Goal: Information Seeking & Learning: Find specific fact

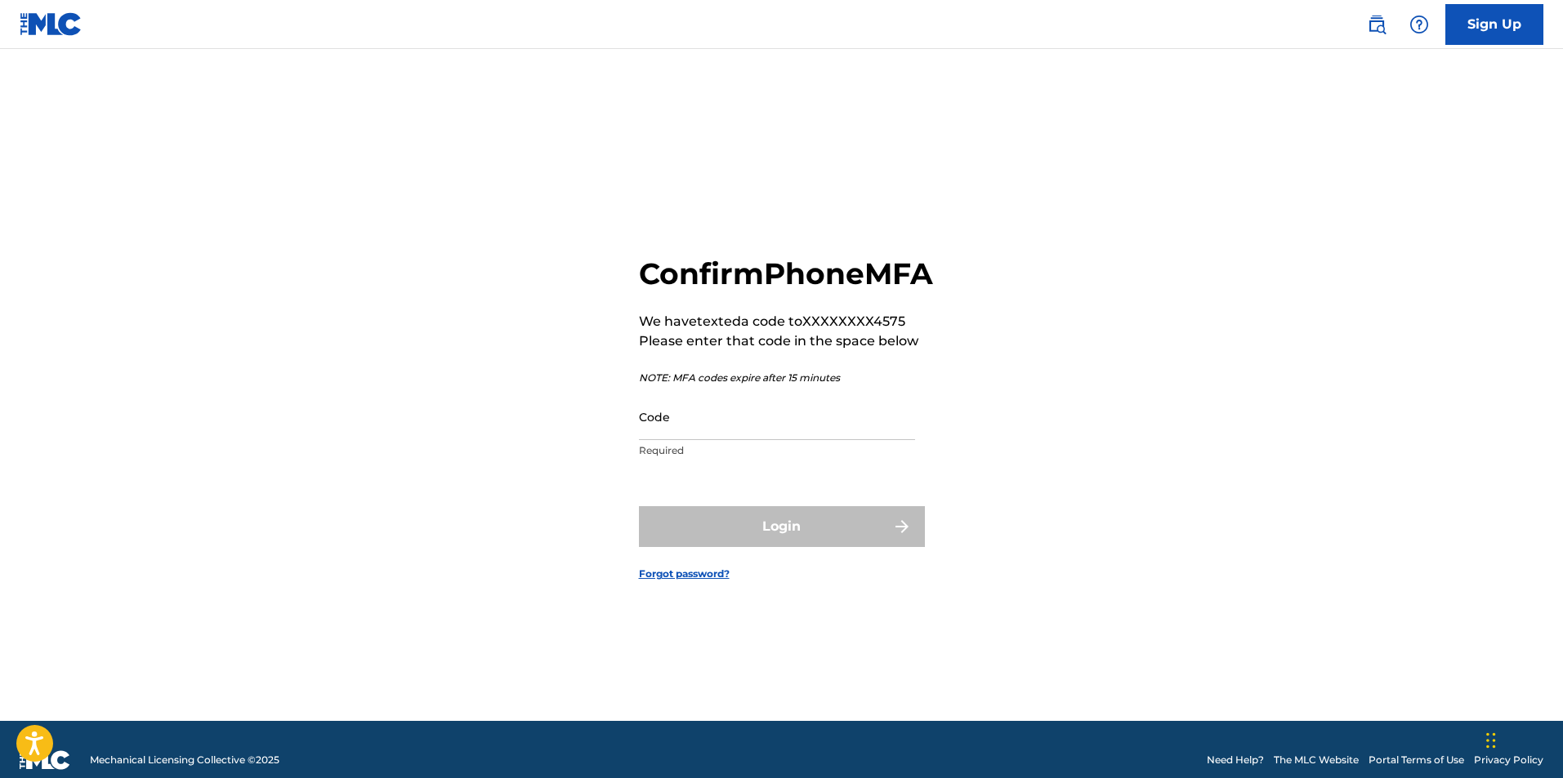
click at [696, 440] on input "Code" at bounding box center [777, 417] width 276 height 47
type input "3"
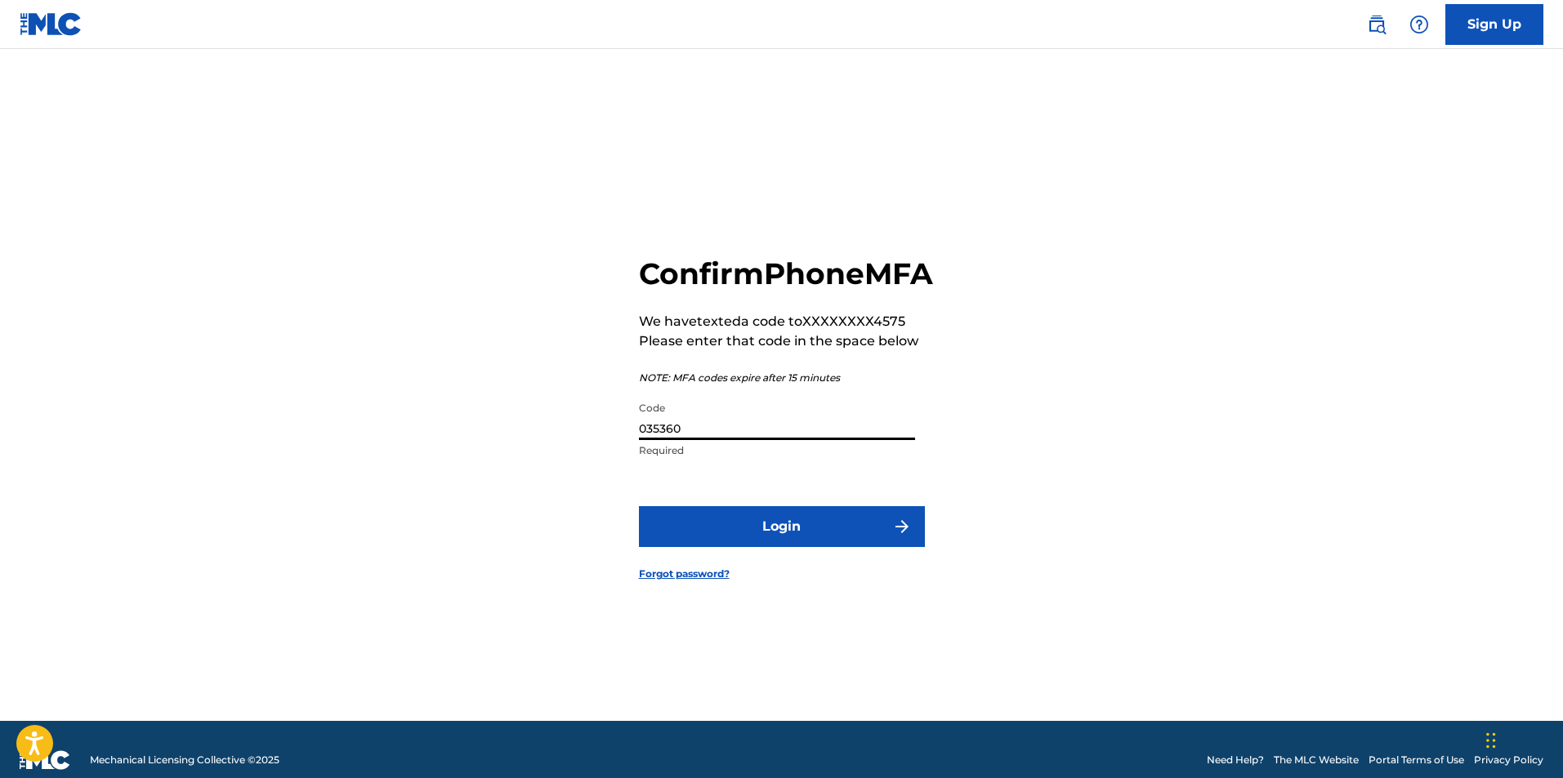
type input "035360"
click at [789, 547] on button "Login" at bounding box center [782, 526] width 286 height 41
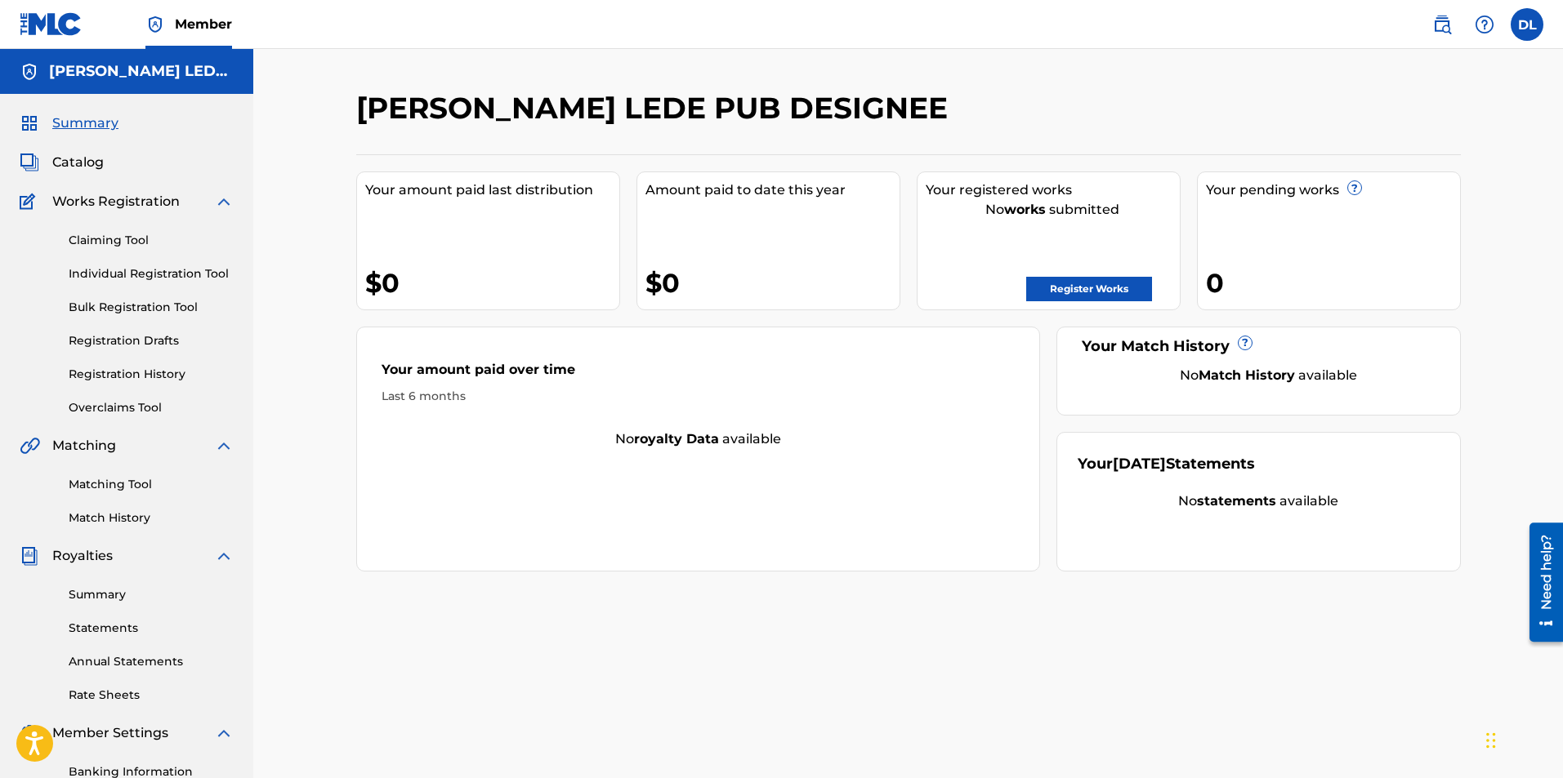
click at [1083, 284] on link "Register Works" at bounding box center [1089, 289] width 126 height 25
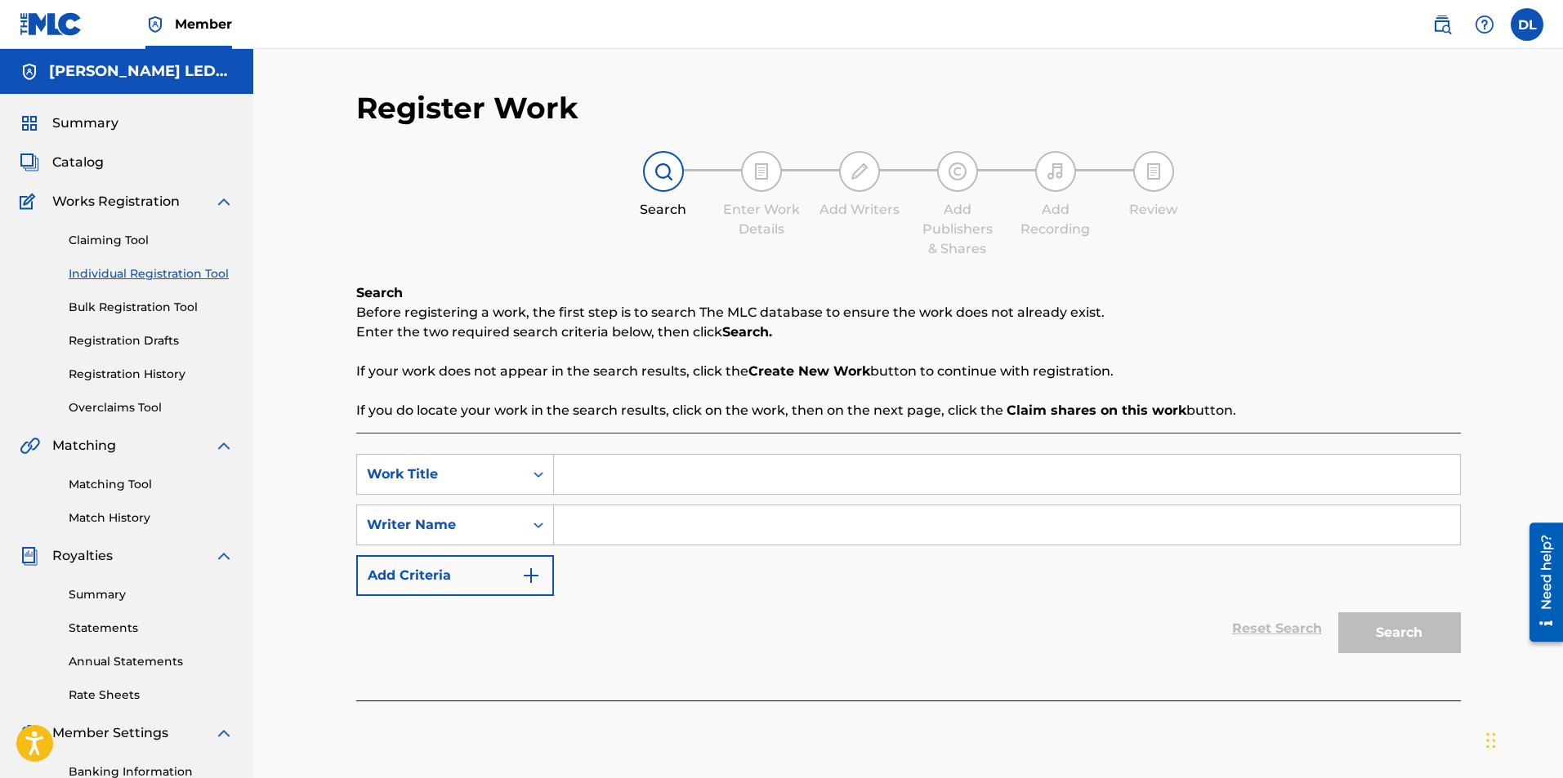
click at [106, 371] on link "Registration History" at bounding box center [151, 374] width 165 height 17
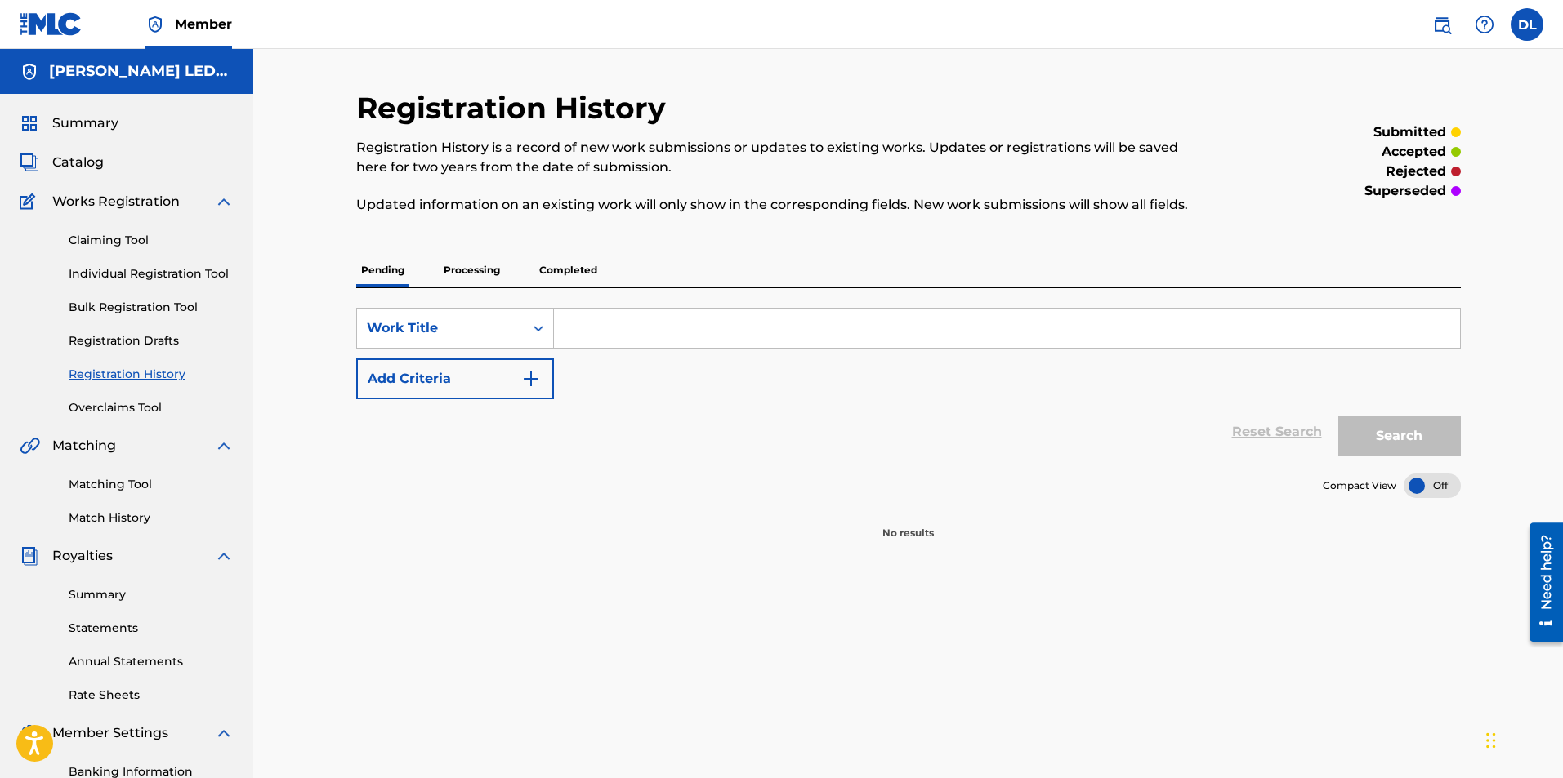
click at [566, 262] on p "Completed" at bounding box center [568, 270] width 68 height 34
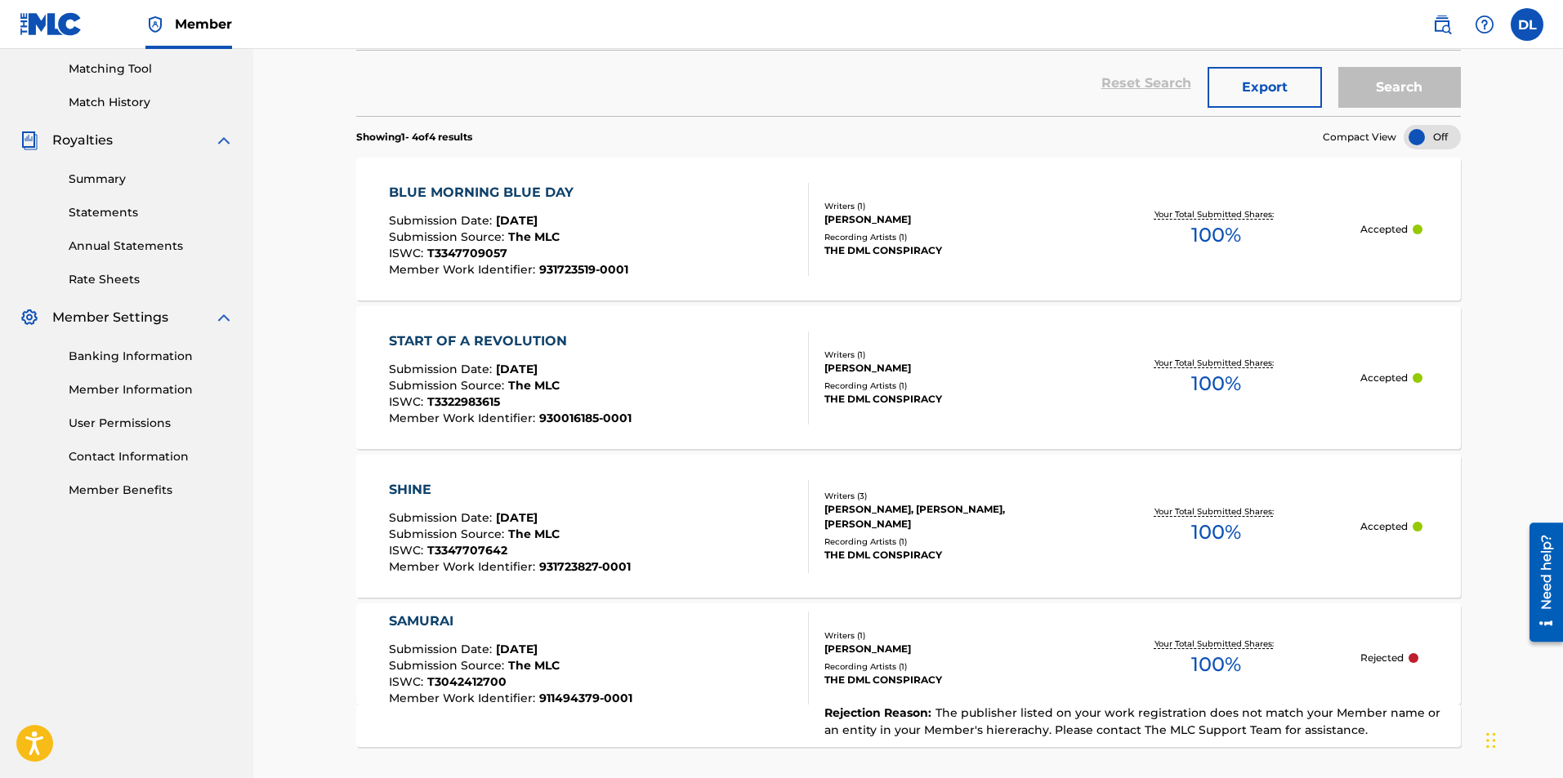
scroll to position [403, 0]
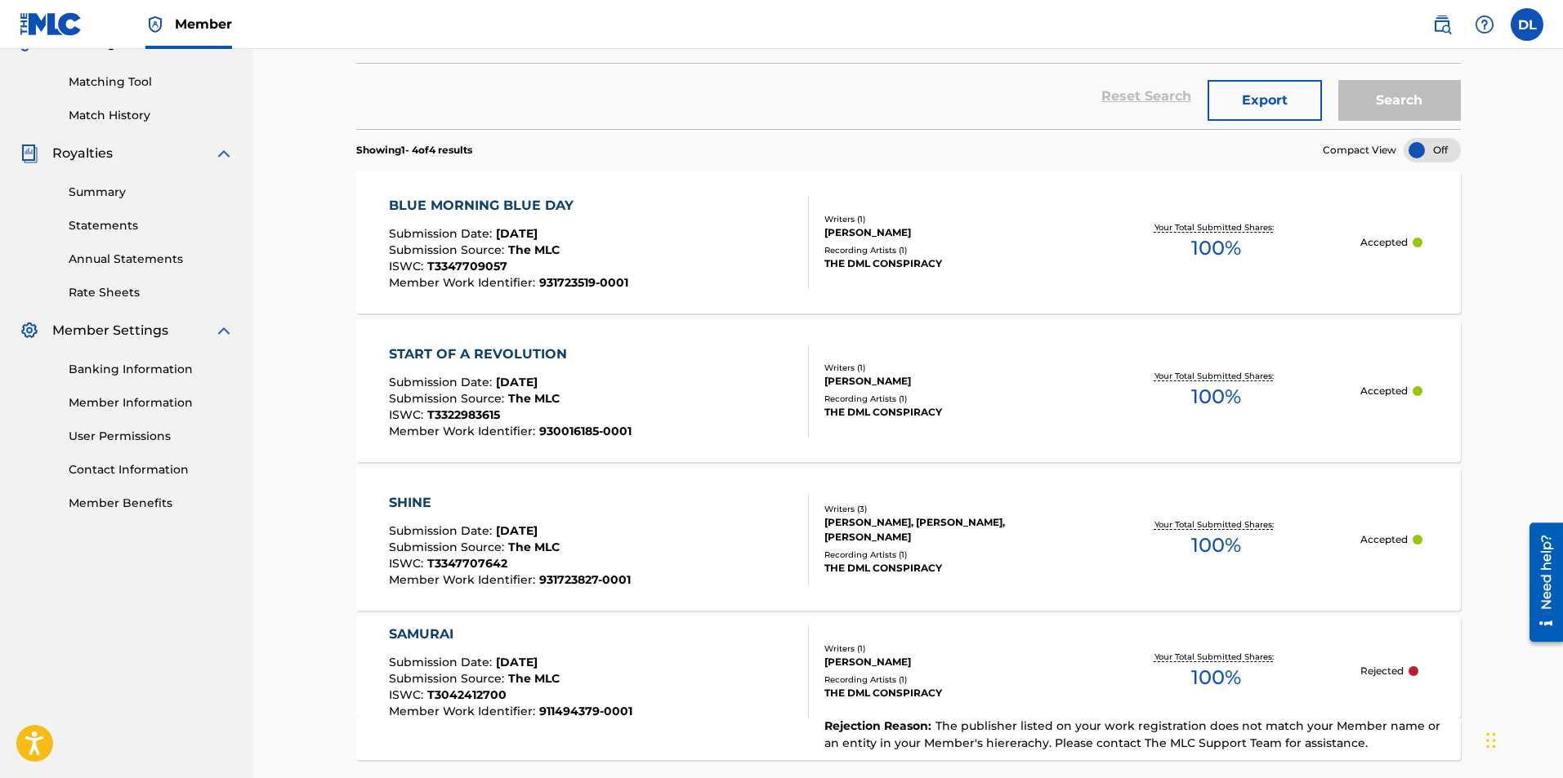
click at [469, 203] on div "BLUE MORNING BLUE DAY" at bounding box center [508, 206] width 239 height 20
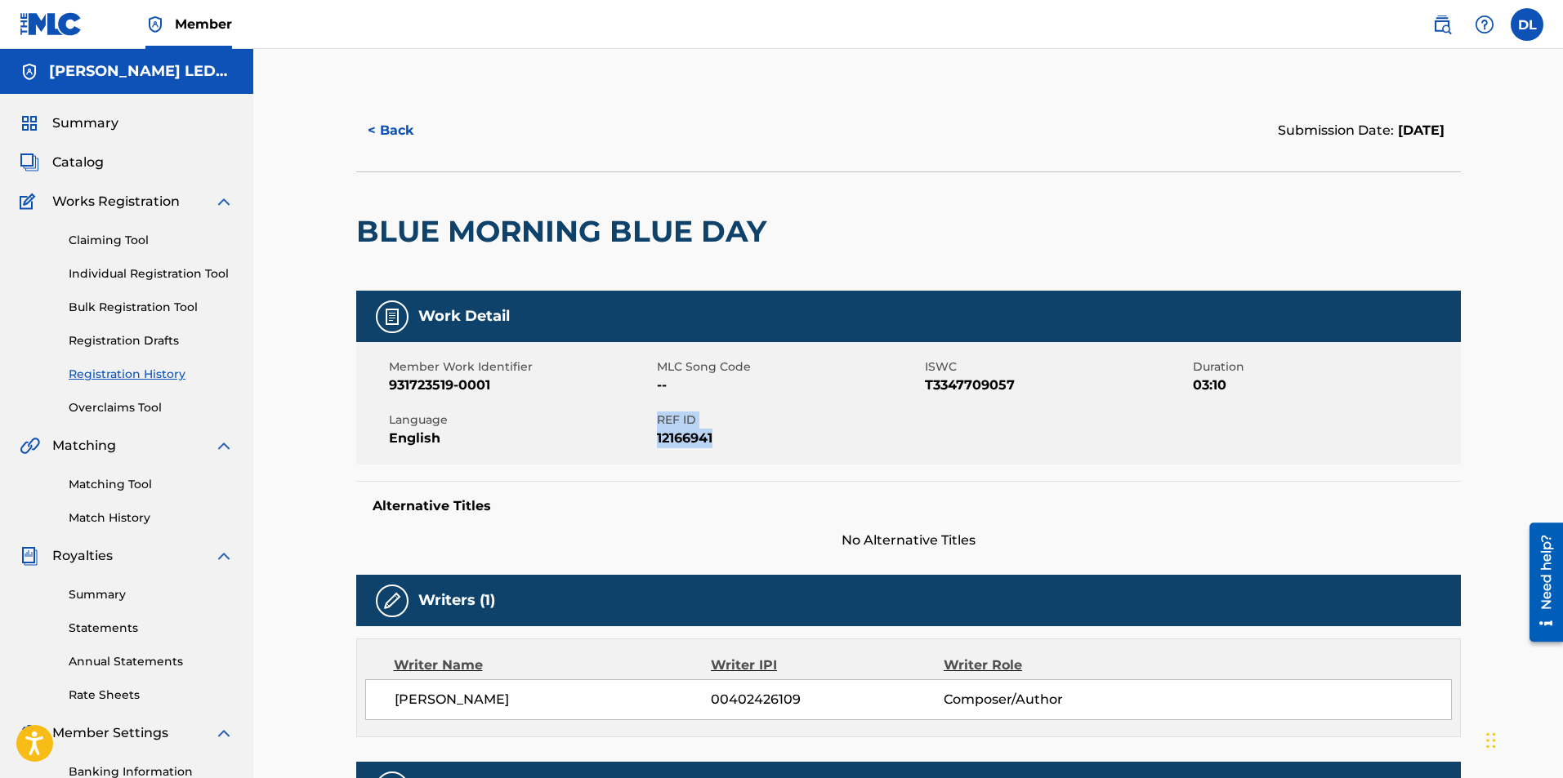
drag, startPoint x: 655, startPoint y: 435, endPoint x: 745, endPoint y: 443, distance: 90.2
click at [724, 435] on div "Member Work Identifier 931723519-0001 MLC Song Code -- ISWC T3347709057 Duratio…" at bounding box center [908, 403] width 1104 height 123
click at [745, 443] on span "12166941" at bounding box center [789, 439] width 264 height 20
drag, startPoint x: 658, startPoint y: 435, endPoint x: 721, endPoint y: 435, distance: 63.7
click at [721, 435] on span "12166941" at bounding box center [789, 439] width 264 height 20
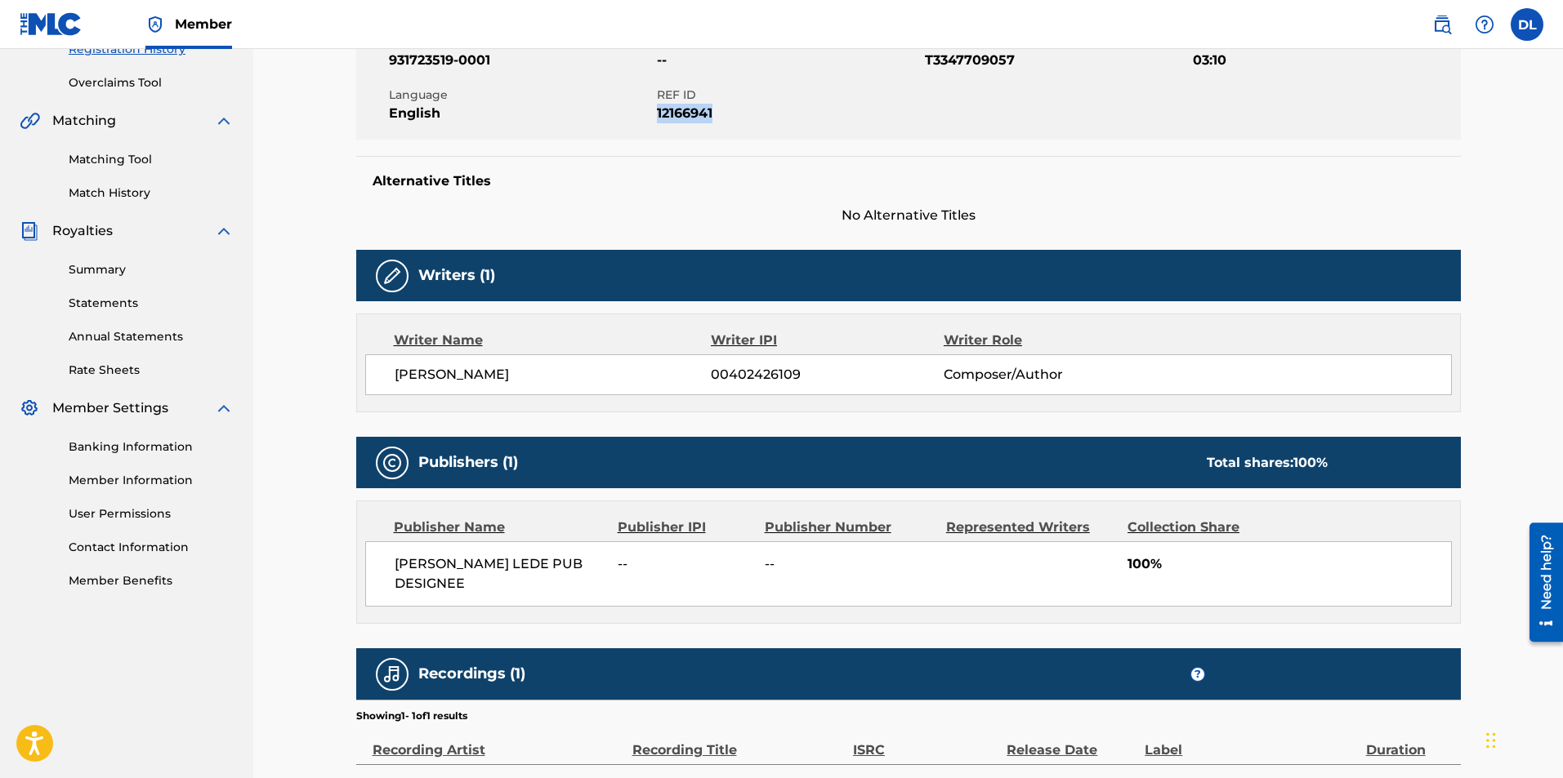
scroll to position [7, 0]
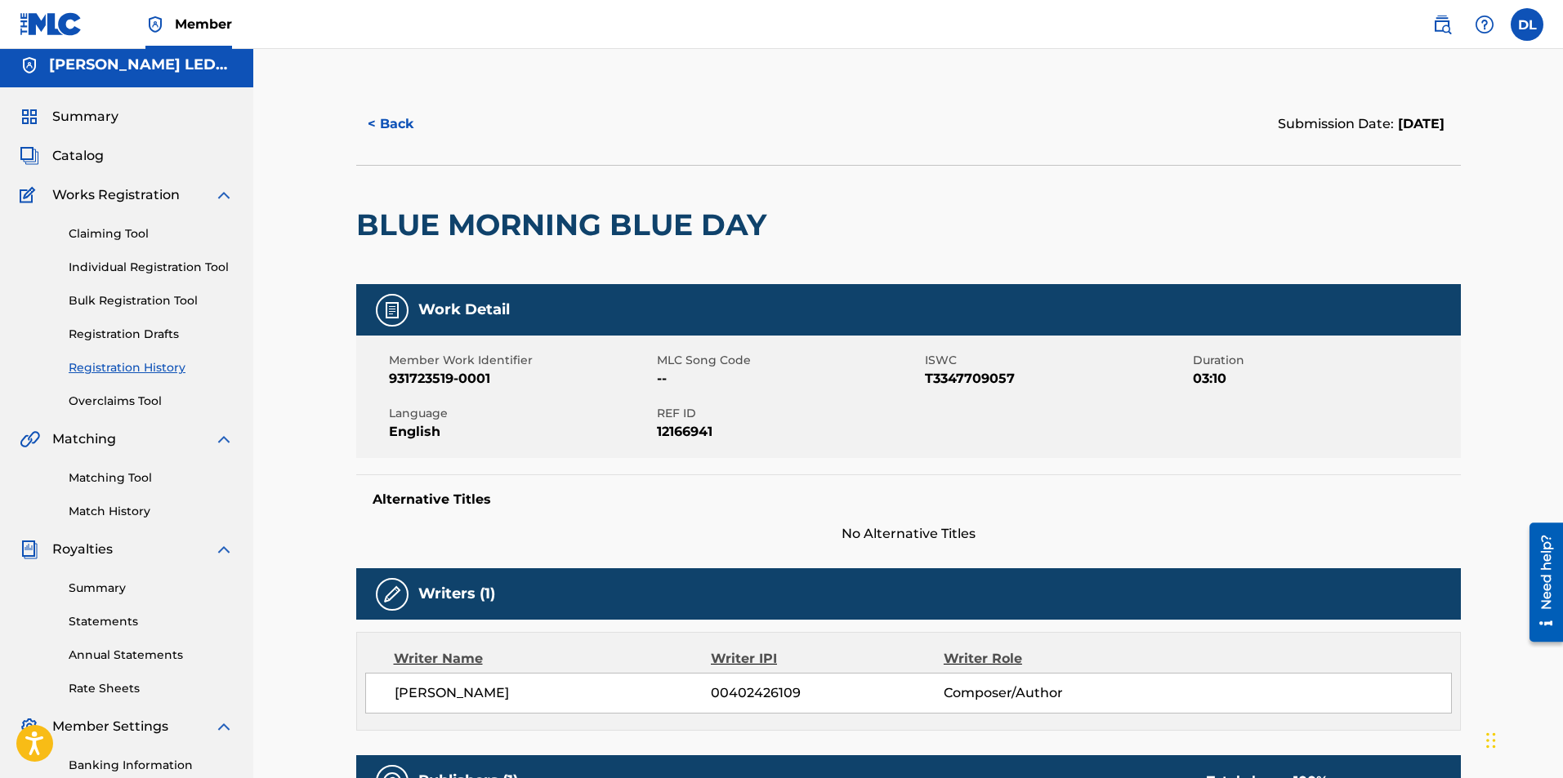
click at [729, 362] on span "MLC Song Code" at bounding box center [789, 360] width 264 height 17
click at [387, 119] on button "< Back" at bounding box center [405, 124] width 98 height 41
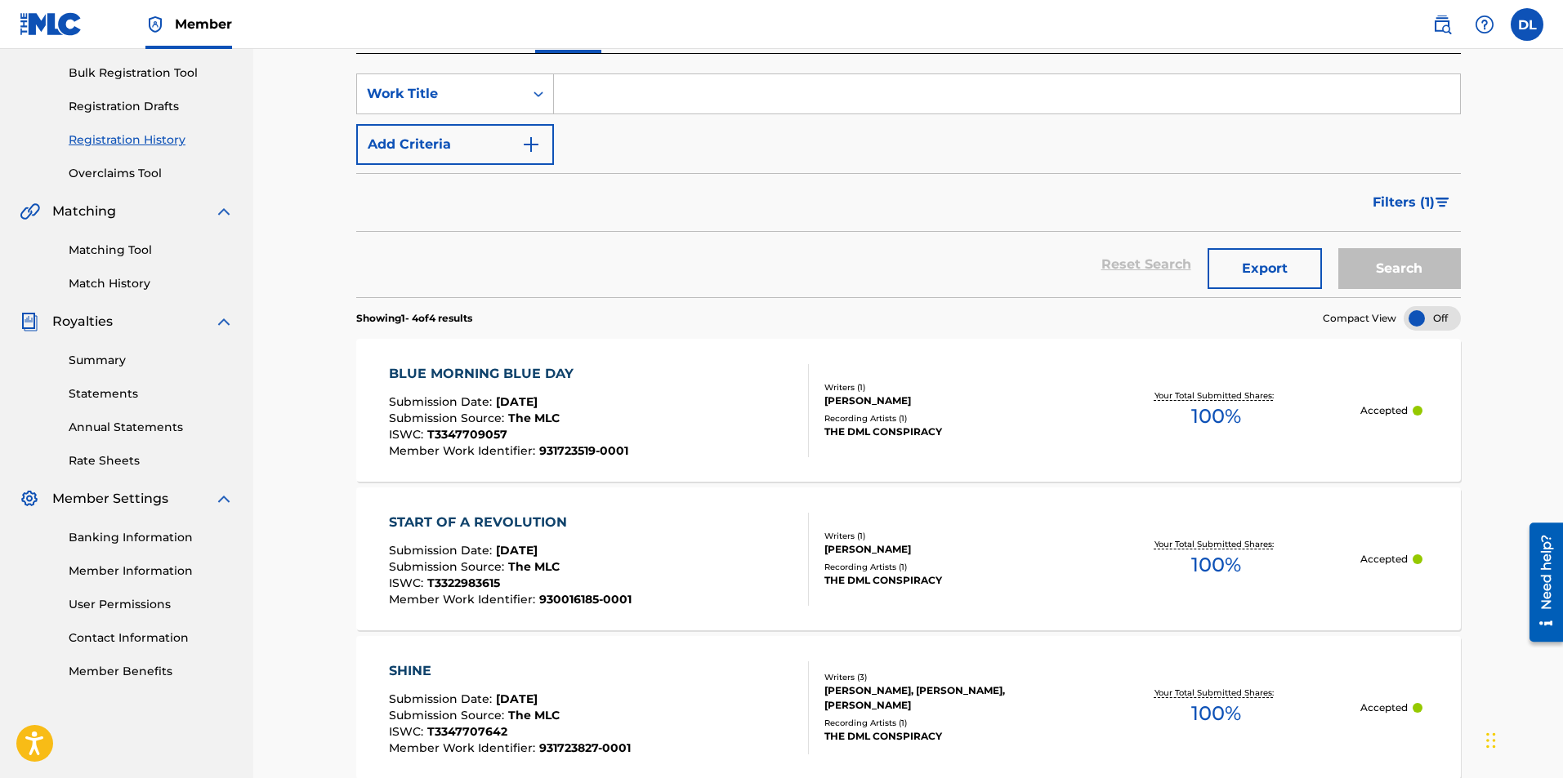
click at [503, 518] on div "START OF A REVOLUTION" at bounding box center [510, 523] width 243 height 20
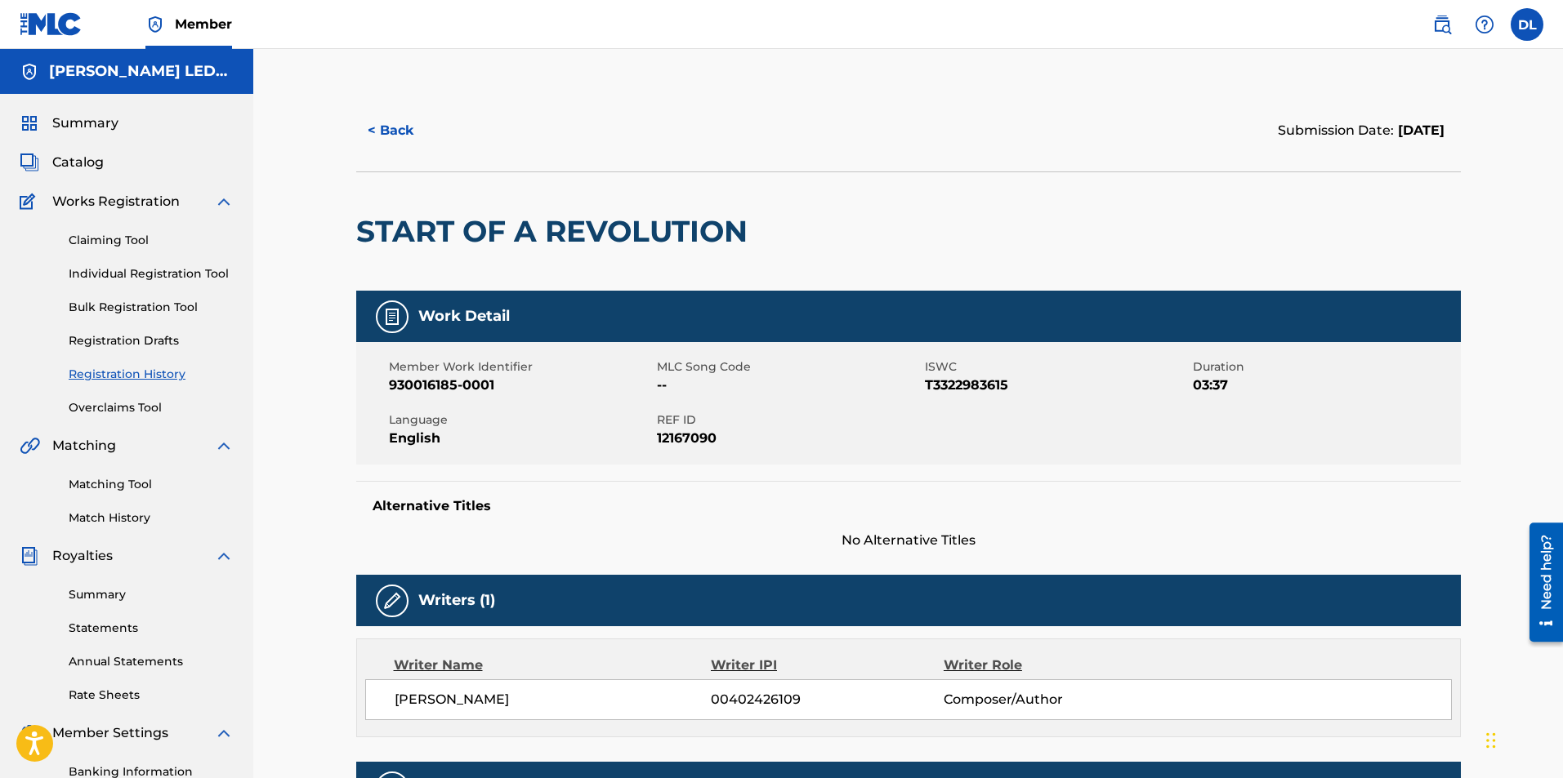
click at [413, 130] on button "< Back" at bounding box center [405, 130] width 98 height 41
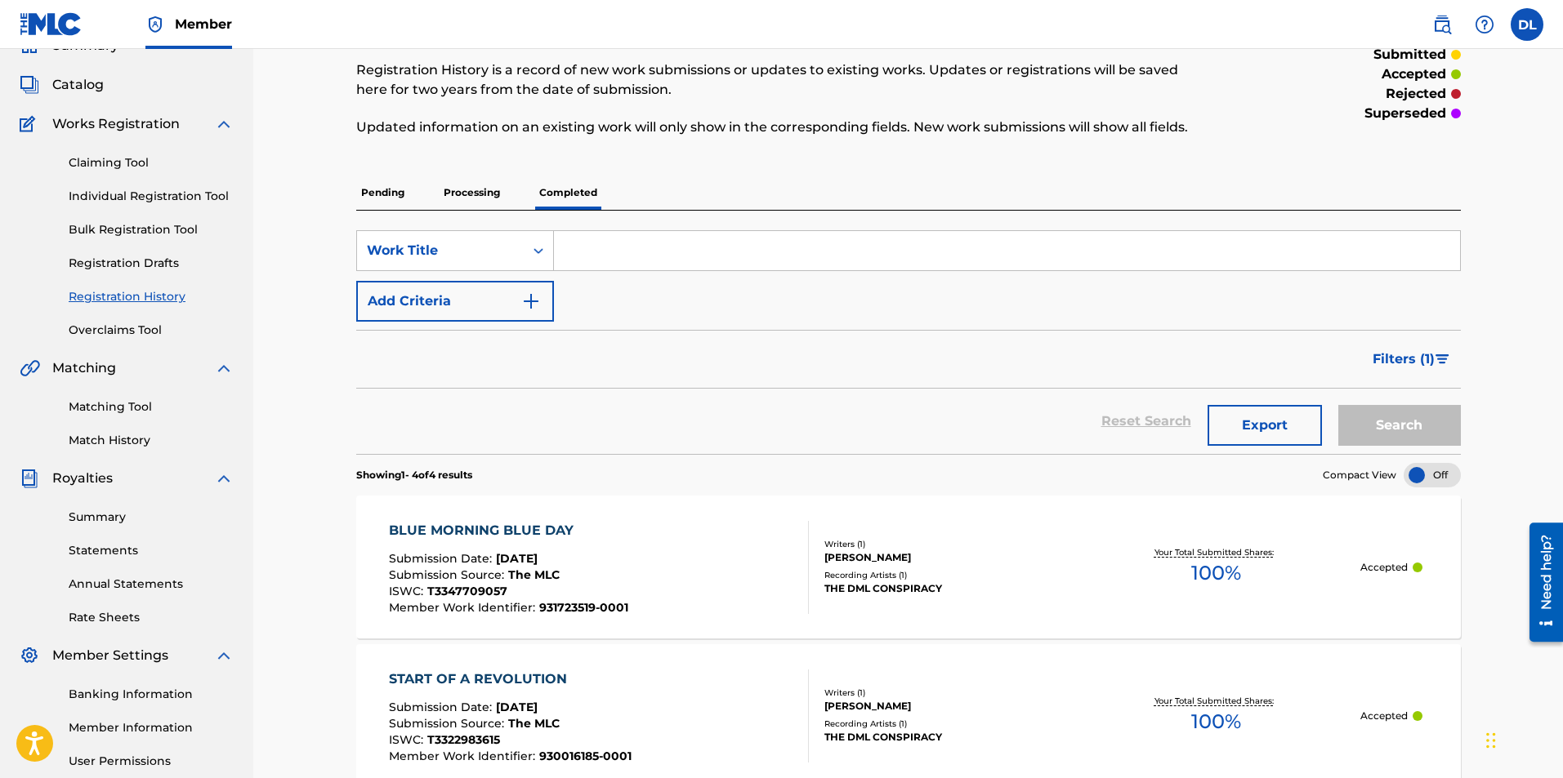
scroll to position [76, 0]
click at [117, 191] on link "Individual Registration Tool" at bounding box center [151, 198] width 165 height 17
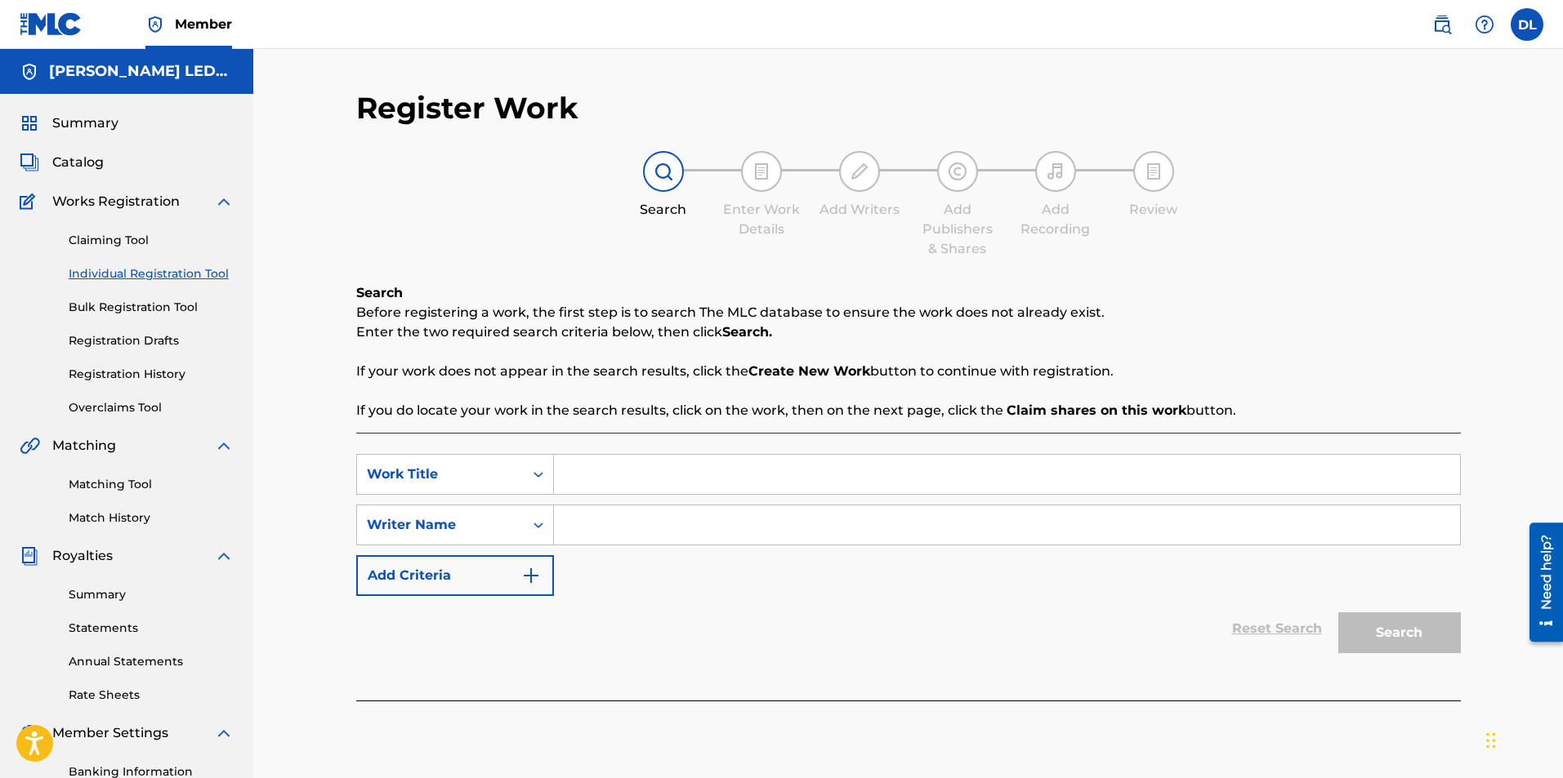
click at [617, 463] on input "Search Form" at bounding box center [1007, 474] width 906 height 39
click at [625, 486] on input "Search Form" at bounding box center [1007, 474] width 906 height 39
type input "at the dying end of the day"
click at [699, 520] on input "Search Form" at bounding box center [1007, 525] width 906 height 39
type input "[PERSON_NAME]"
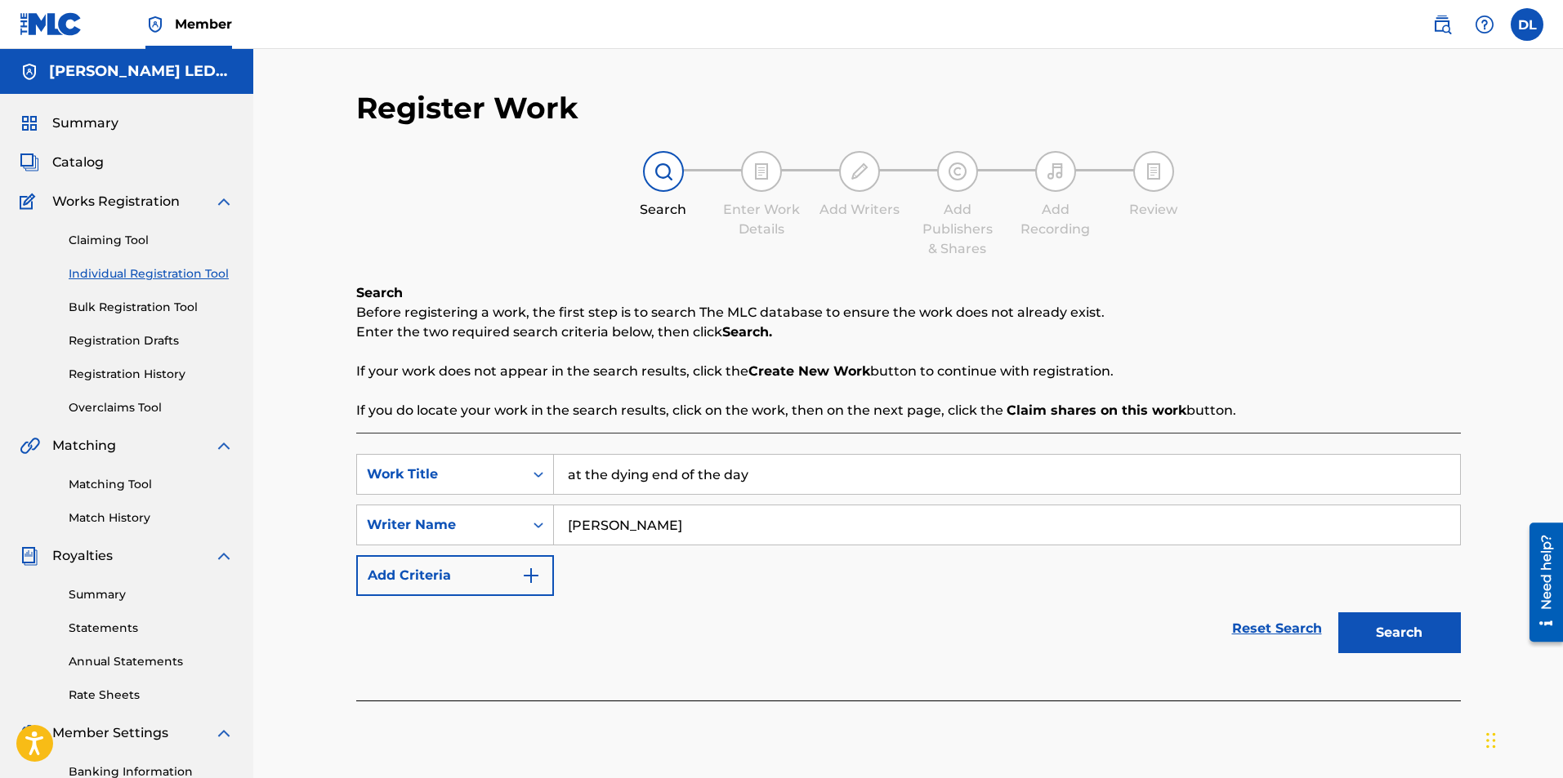
click at [1338, 613] on button "Search" at bounding box center [1399, 633] width 123 height 41
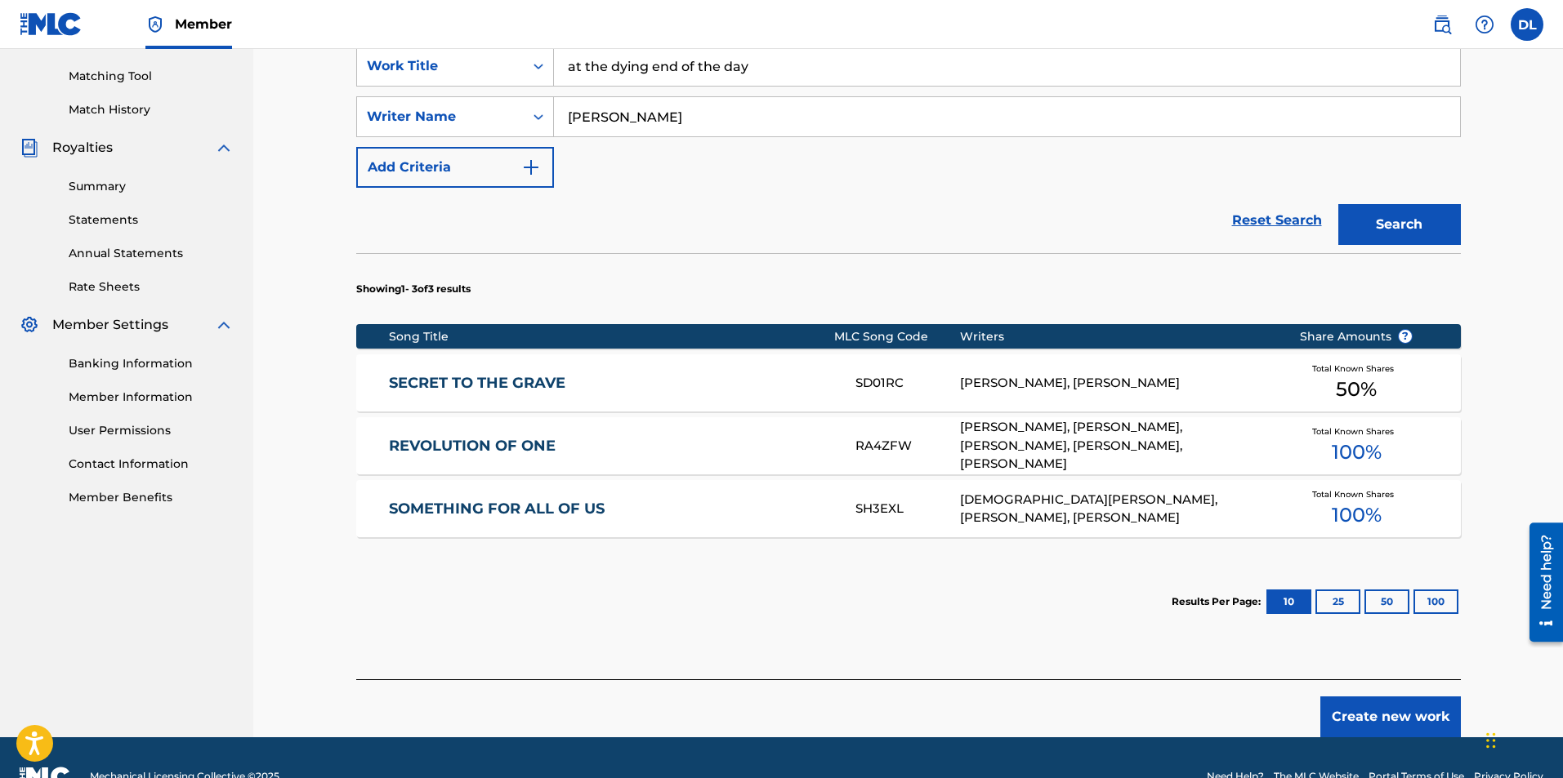
scroll to position [446, 0]
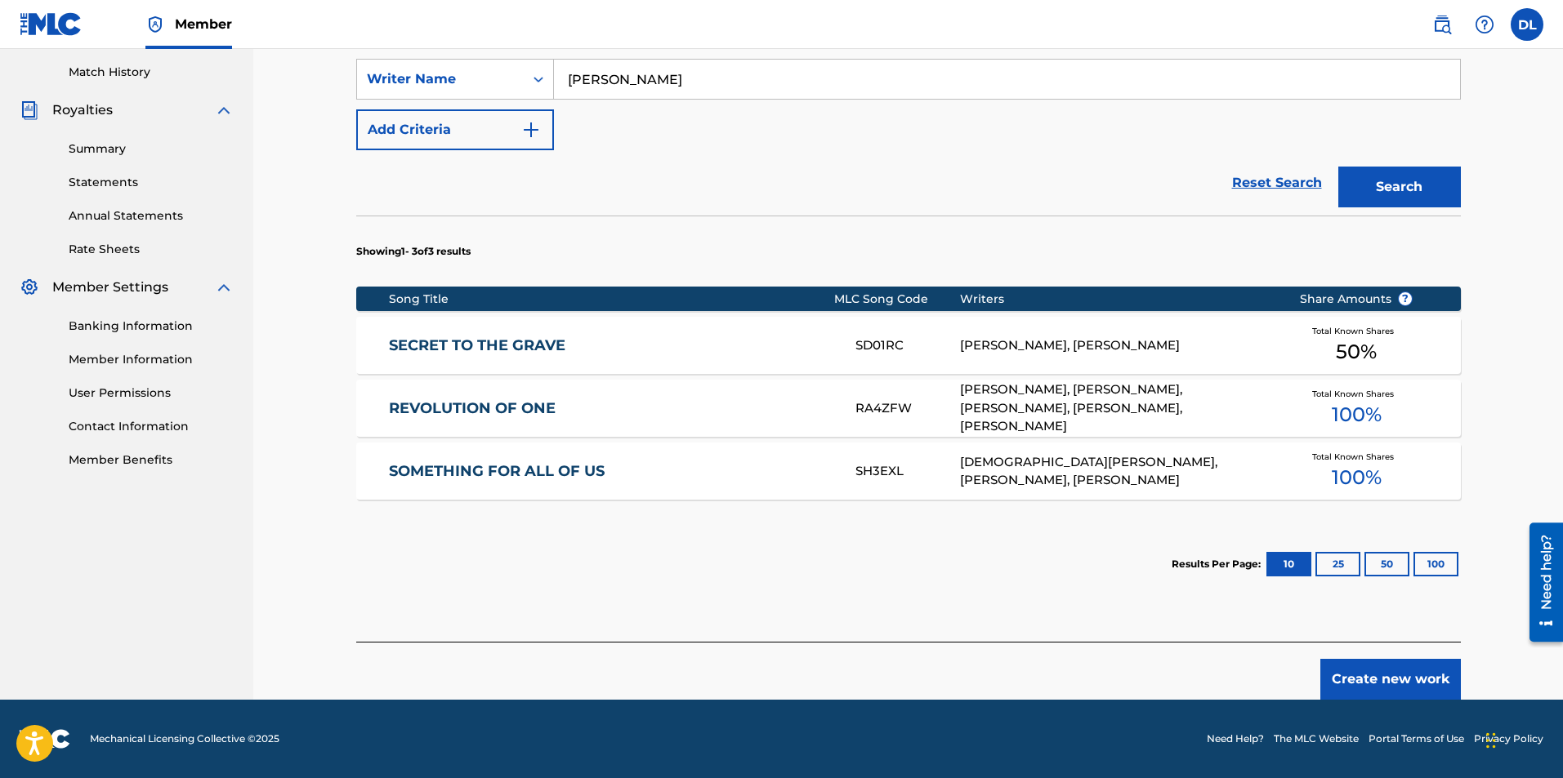
click at [1077, 347] on div "[PERSON_NAME], [PERSON_NAME]" at bounding box center [1117, 346] width 314 height 19
